Goal: Information Seeking & Learning: Check status

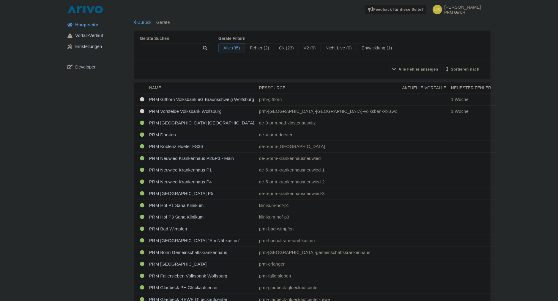
click at [90, 23] on span "Hauptseite" at bounding box center [86, 24] width 23 height 7
click at [87, 4] on div "Feedback für diese Seite? Screenshot mitsenden Senden Danke für Ihr Feedback Ud…" at bounding box center [279, 9] width 549 height 19
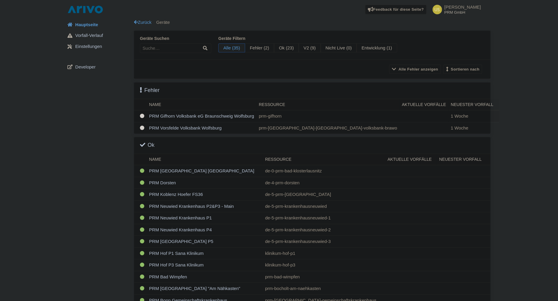
click at [193, 114] on td "PRM Gifhorn Volksbank eG Braunschweig Wolfsburg" at bounding box center [202, 116] width 110 height 12
click at [175, 126] on td "PRM Vorsfelde Volksbank Wolfsburg" at bounding box center [202, 128] width 110 height 12
click at [165, 112] on td "PRM Gifhorn Volksbank eG Braunschweig Wolfsburg" at bounding box center [202, 116] width 110 height 12
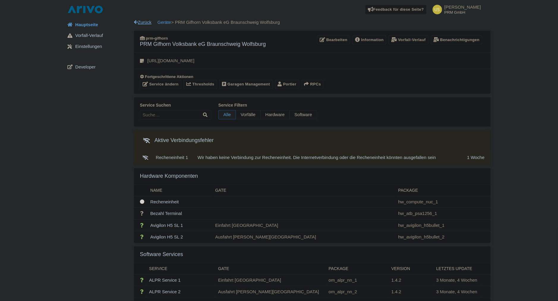
click at [137, 23] on icon at bounding box center [136, 22] width 4 height 4
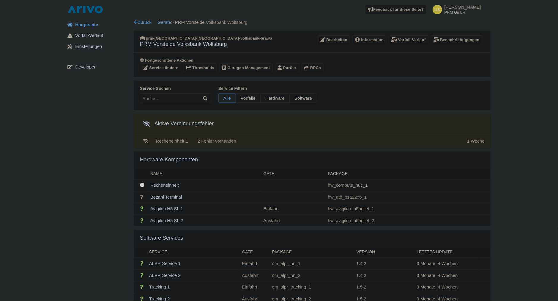
click at [176, 139] on td "Recheneinheit 1" at bounding box center [172, 141] width 37 height 14
click at [142, 21] on link "Zurück" at bounding box center [143, 22] width 18 height 5
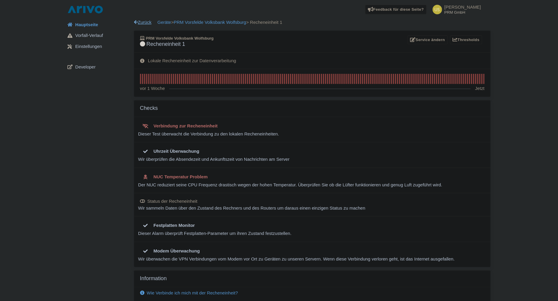
click at [138, 22] on link "Zurück" at bounding box center [143, 22] width 18 height 5
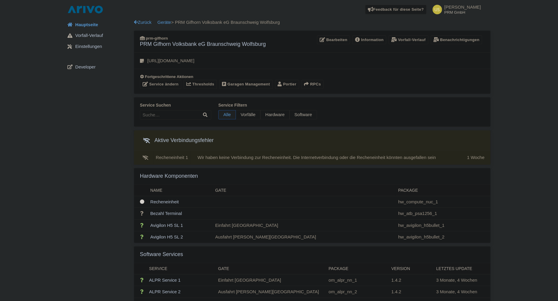
click at [171, 158] on td "Recheneinheit 1" at bounding box center [172, 158] width 37 height 14
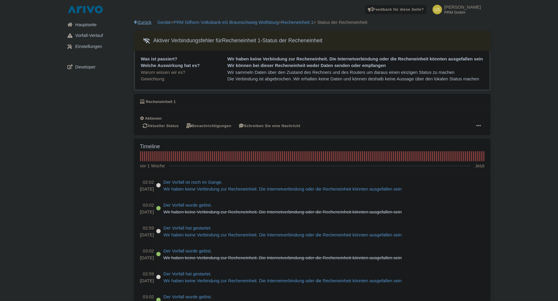
click at [140, 23] on link "Zurück" at bounding box center [143, 22] width 18 height 5
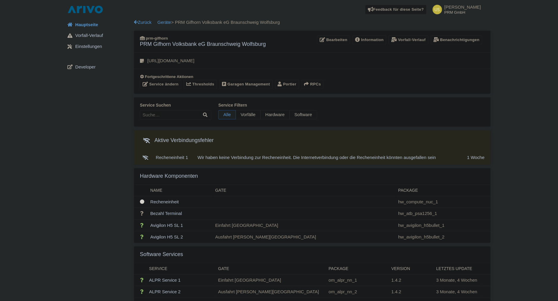
click at [148, 26] on div "Zurück Geräte > PRM Gifhorn Volksbank eG Braunschweig Wolfsburg [GEOGRAPHIC_DAT…" at bounding box center [312, 301] width 357 height 564
click at [147, 24] on link "Zurück" at bounding box center [143, 22] width 18 height 5
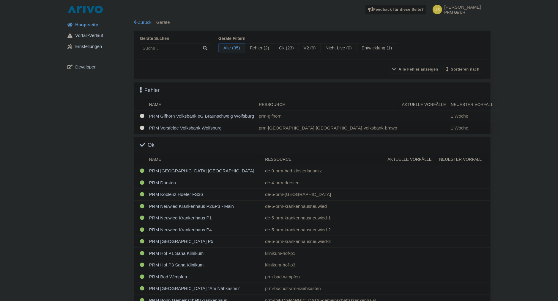
click at [183, 124] on td "PRM Vorsfelde Volksbank Wolfsburg" at bounding box center [202, 128] width 110 height 12
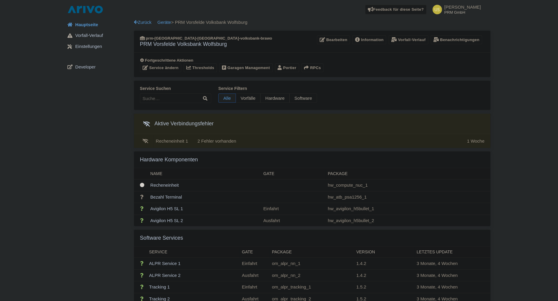
click at [172, 141] on td "Recheneinheit 1" at bounding box center [172, 141] width 37 height 14
